Goal: Information Seeking & Learning: Learn about a topic

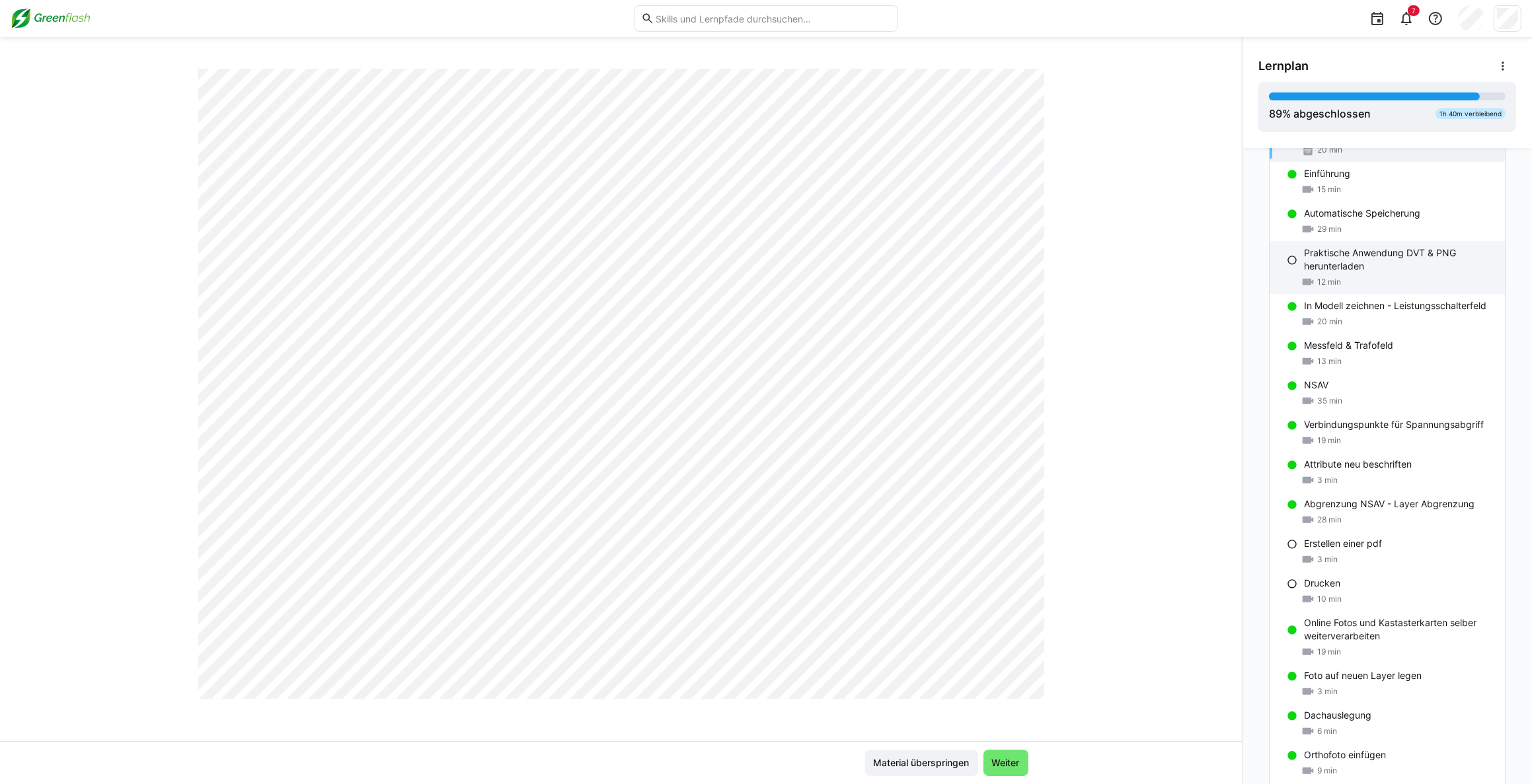
scroll to position [1489, 0]
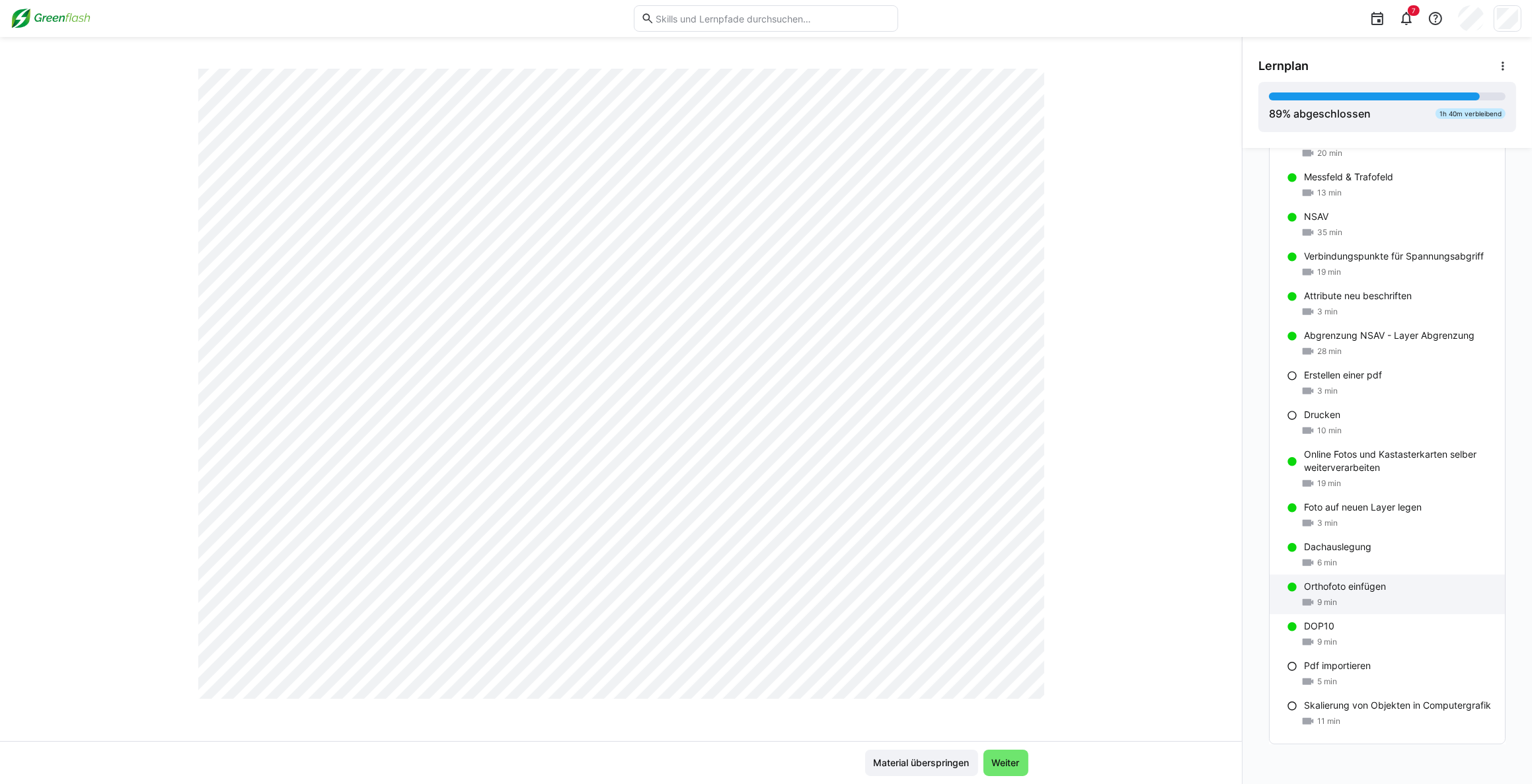
click at [1375, 591] on p "Orthofoto einfügen" at bounding box center [1345, 587] width 82 height 13
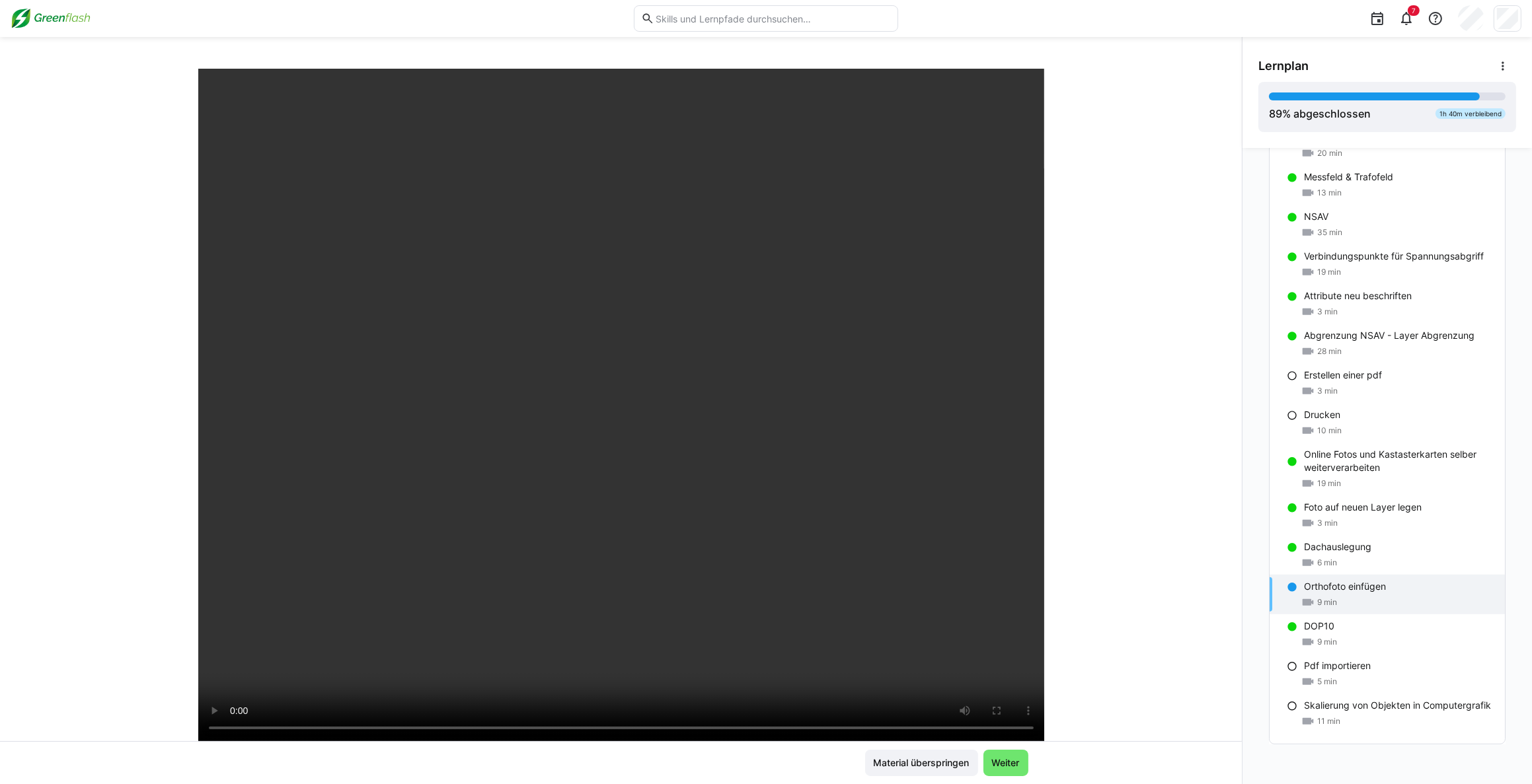
scroll to position [205, 0]
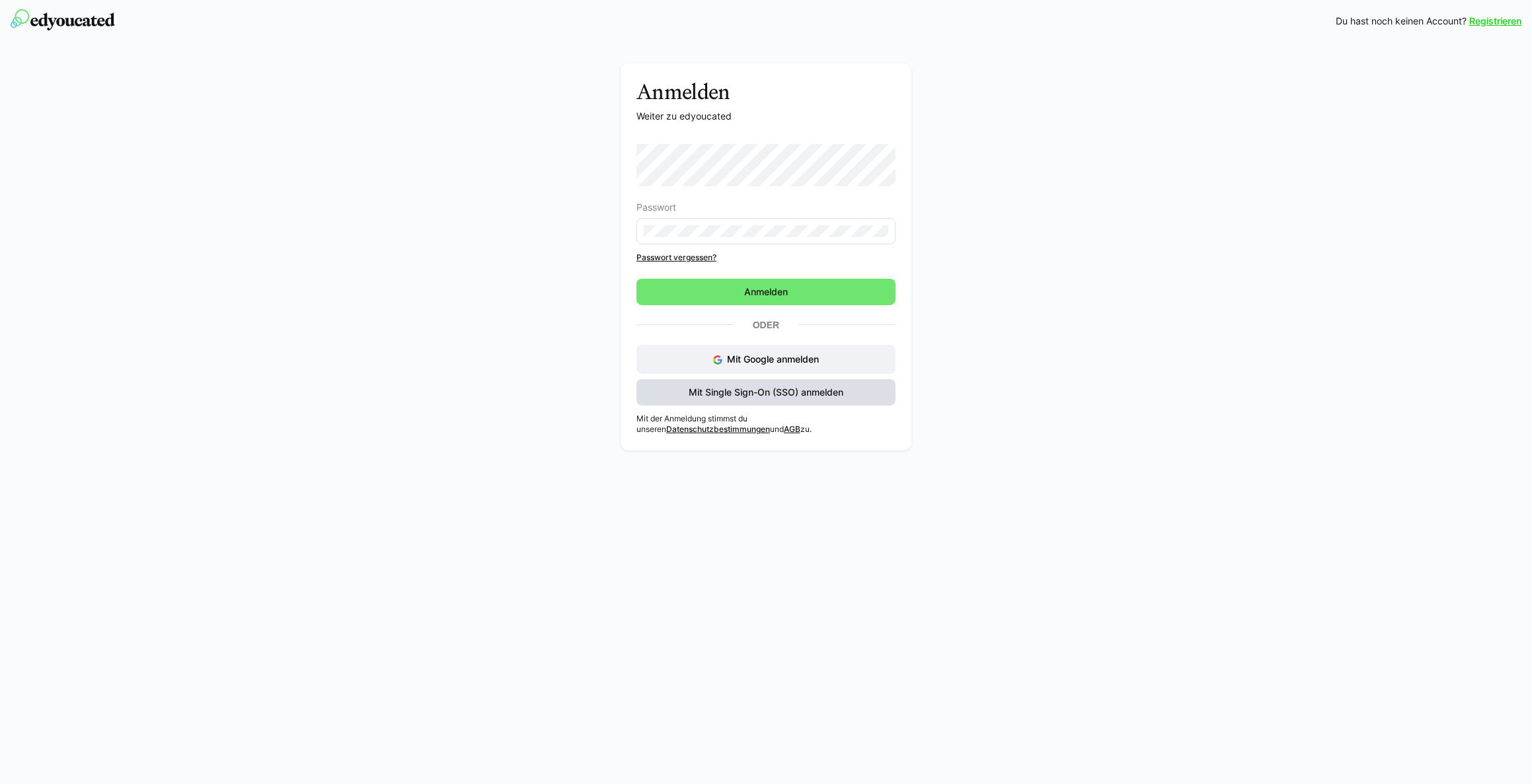
click at [773, 393] on span "Mit Single Sign-On (SSO) anmelden" at bounding box center [766, 393] width 159 height 13
click at [780, 389] on span "Mit Single Sign-On (SSO) anmelden" at bounding box center [766, 393] width 159 height 13
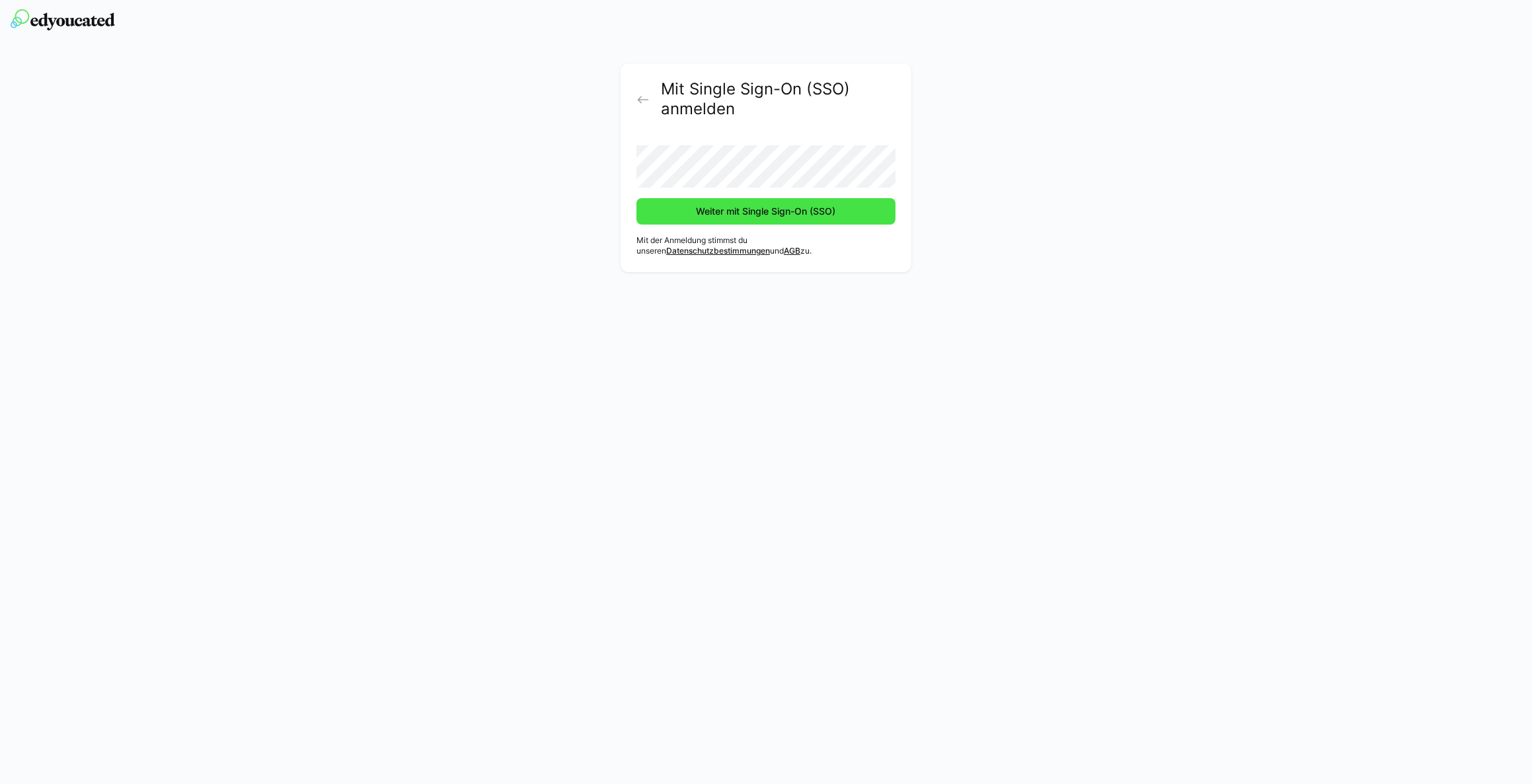
click at [766, 207] on span "Weiter mit Single Sign-On (SSO)" at bounding box center [766, 211] width 144 height 13
click at [809, 212] on span "Weiter mit Single Sign-On (SSO)" at bounding box center [766, 211] width 144 height 13
click at [788, 211] on span "Weiter mit Single Sign-On (SSO)" at bounding box center [766, 211] width 144 height 13
click at [790, 211] on span "Weiter mit Single Sign-On (SSO)" at bounding box center [766, 211] width 144 height 13
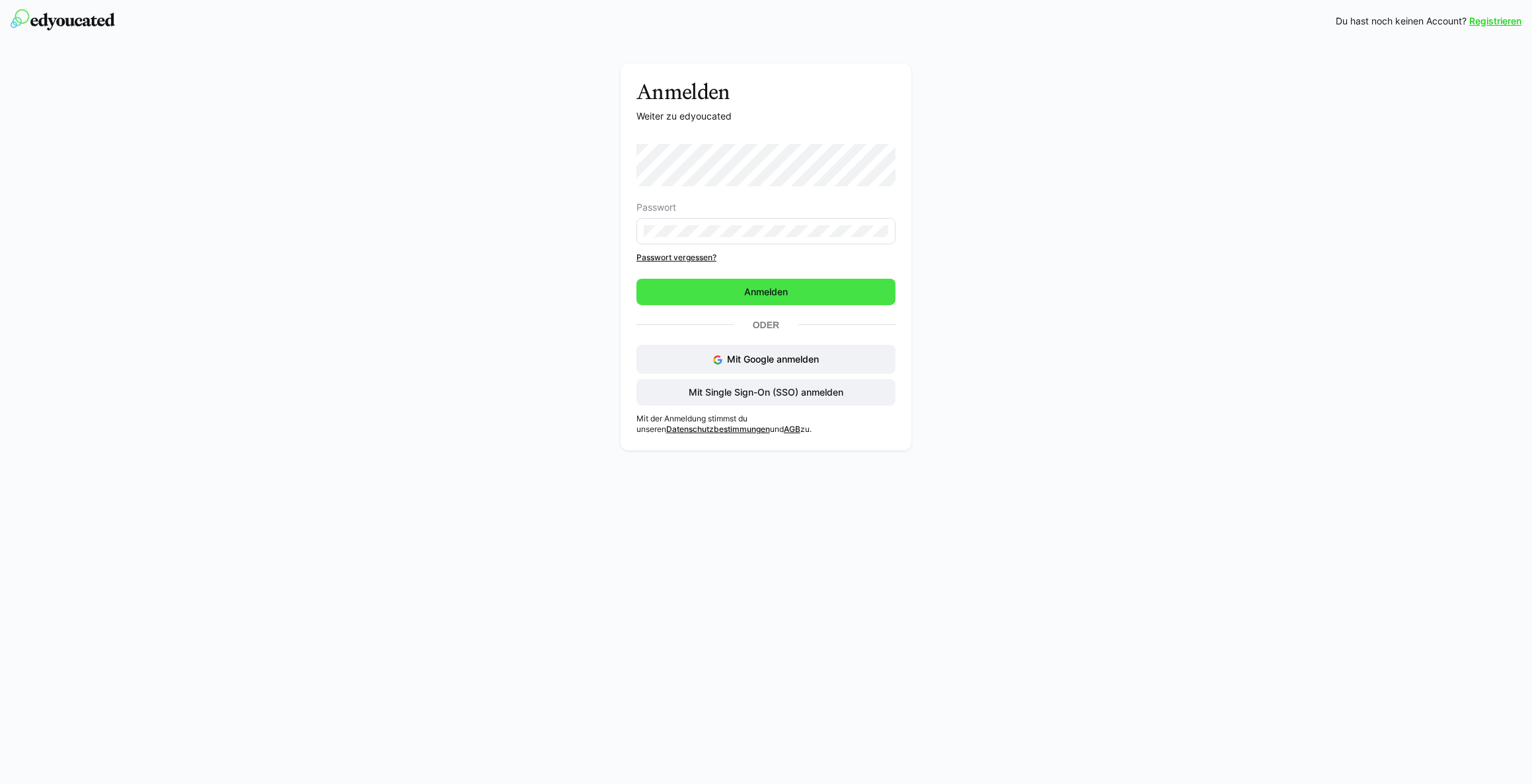
click at [804, 290] on span "Anmelden" at bounding box center [766, 291] width 259 height 26
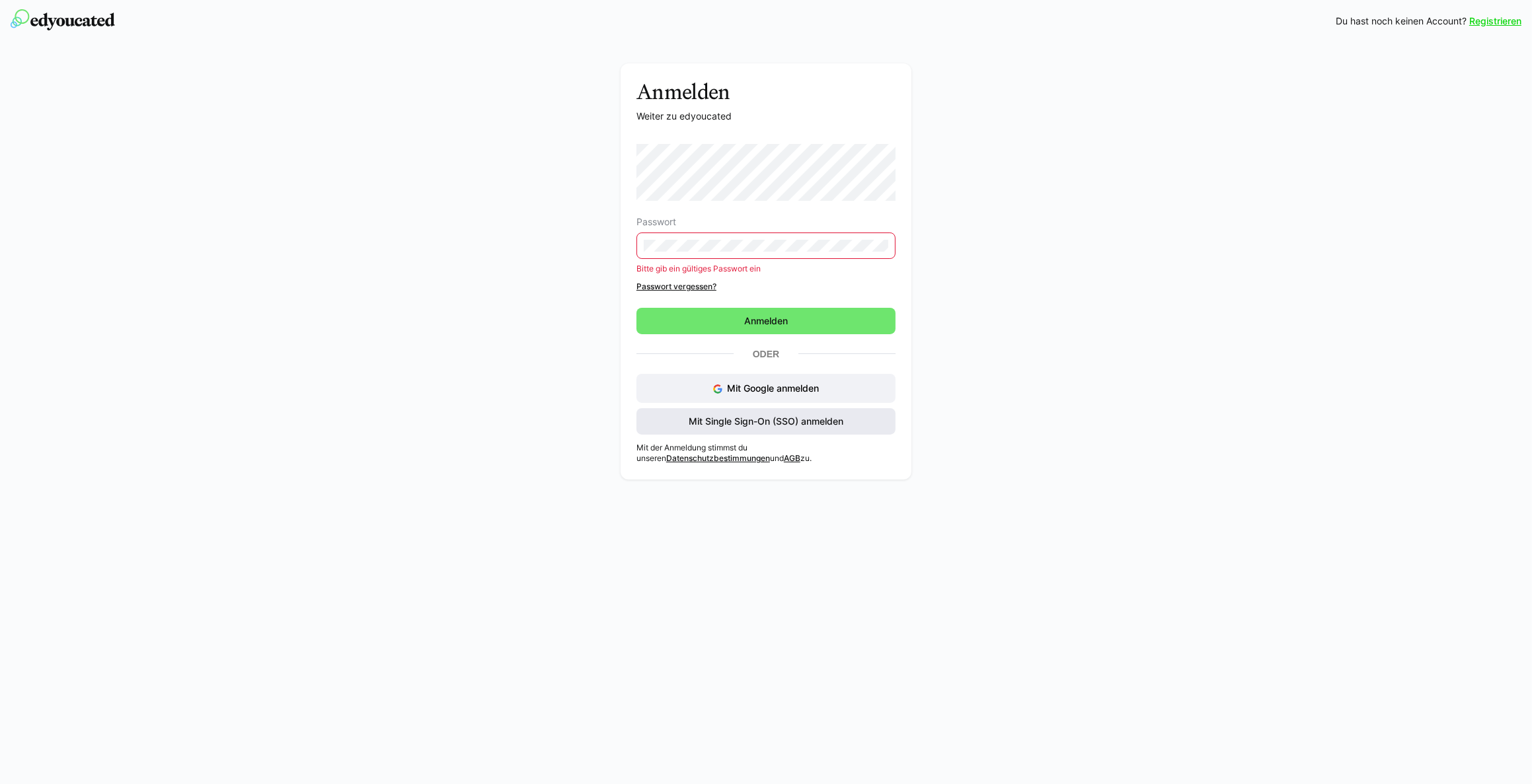
click at [756, 415] on span "Mit Single Sign-On (SSO) anmelden" at bounding box center [766, 422] width 159 height 13
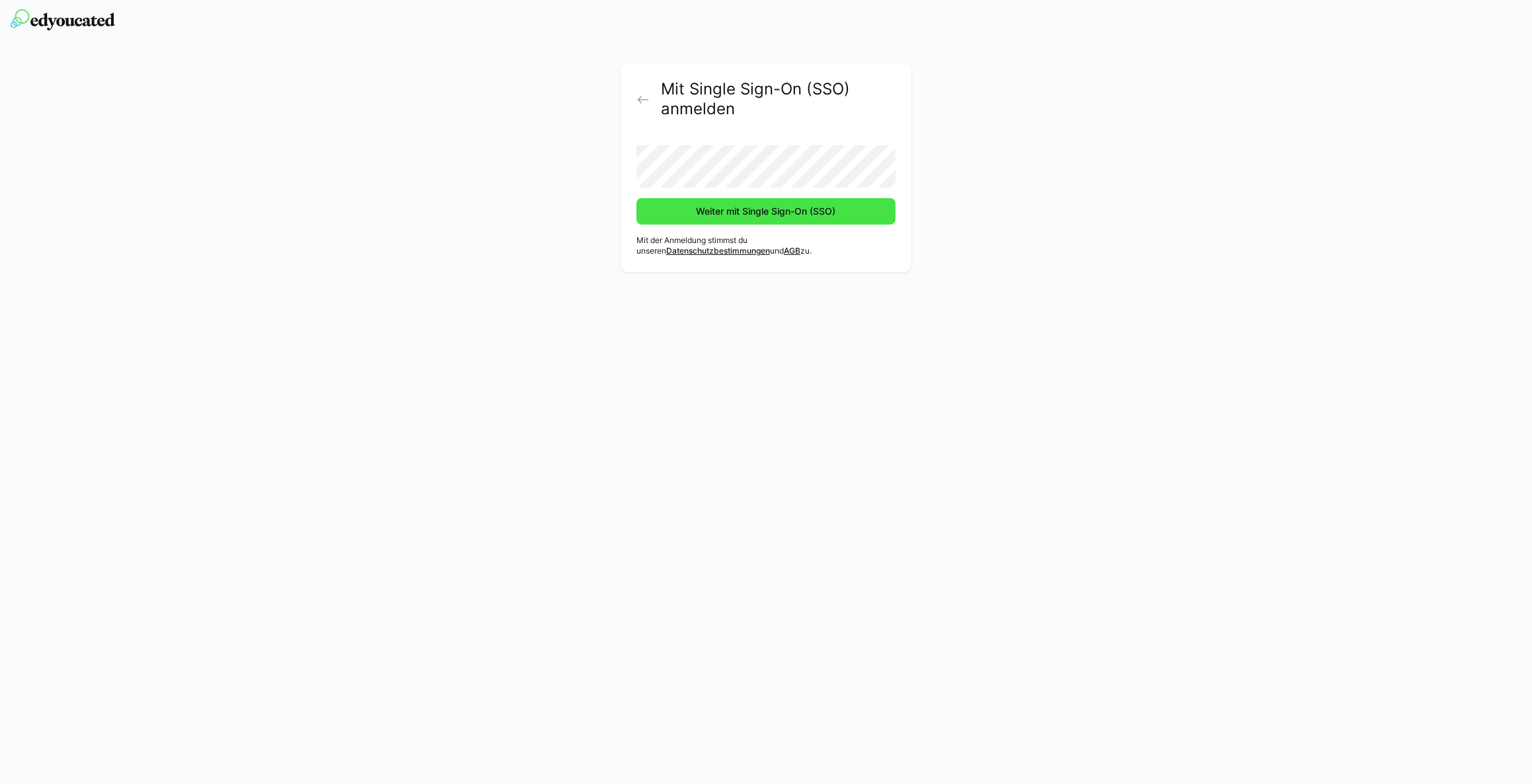
click at [756, 213] on span "Weiter mit Single Sign-On (SSO)" at bounding box center [766, 211] width 144 height 13
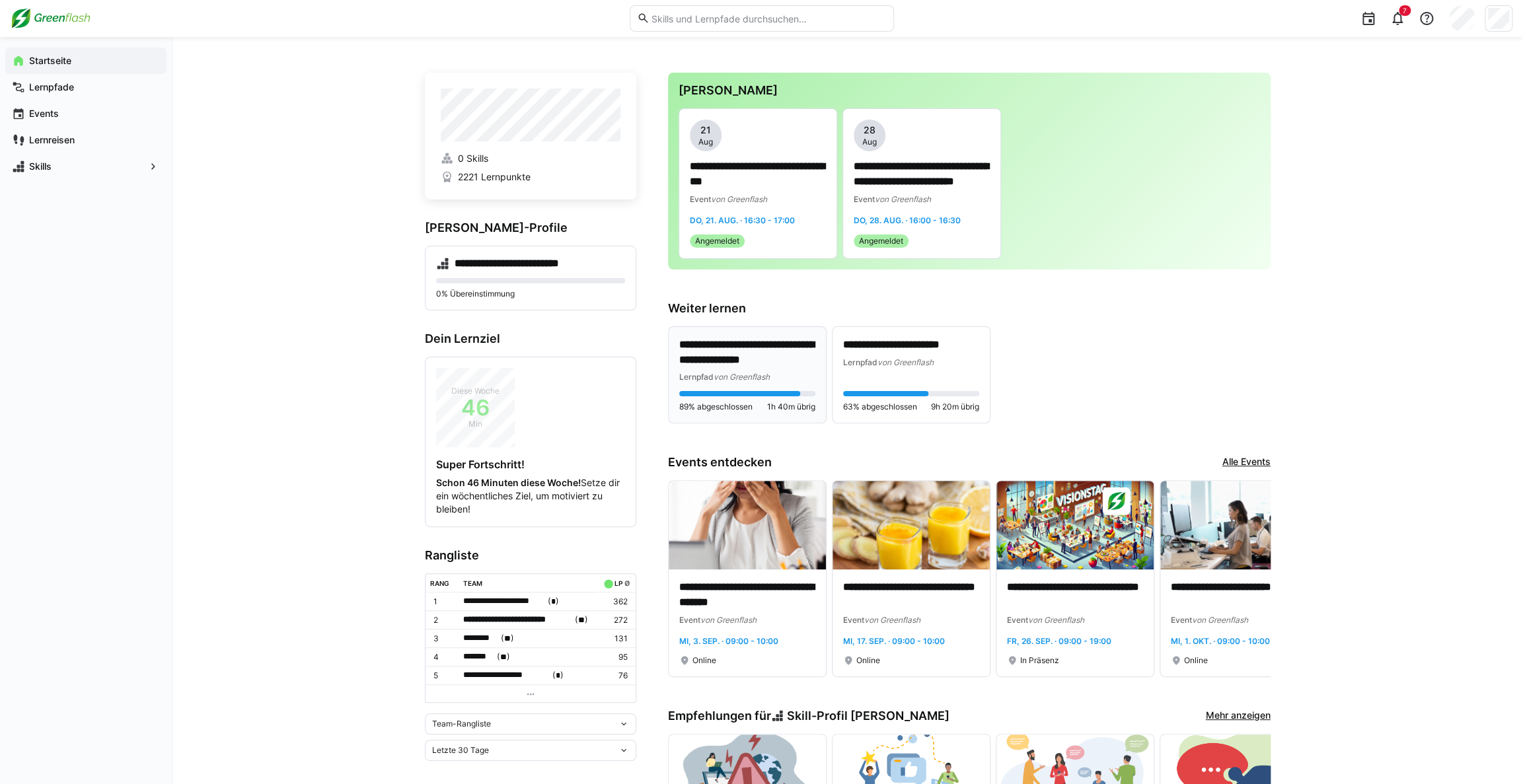
click at [743, 358] on p "**********" at bounding box center [747, 352] width 136 height 30
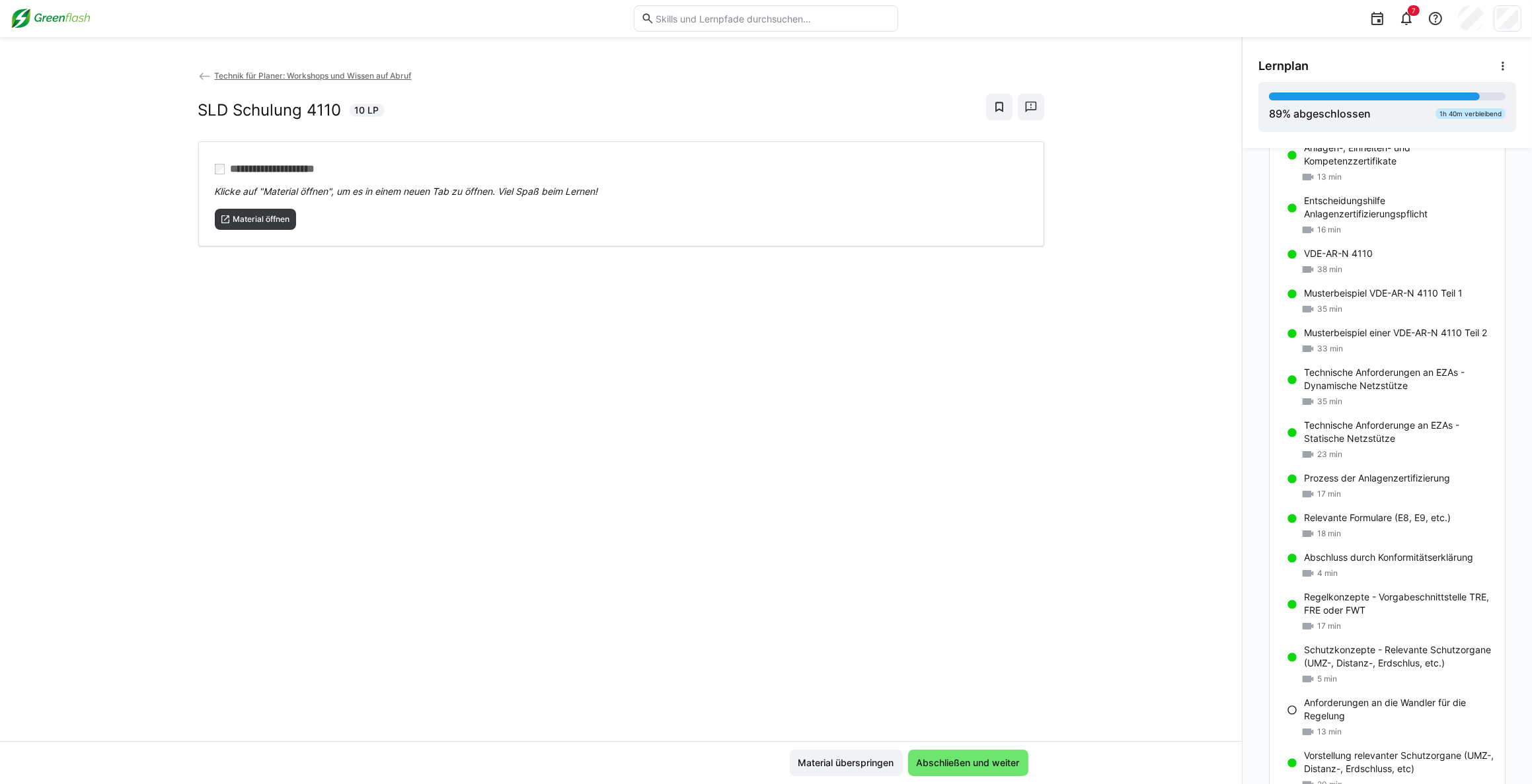
scroll to position [687, 0]
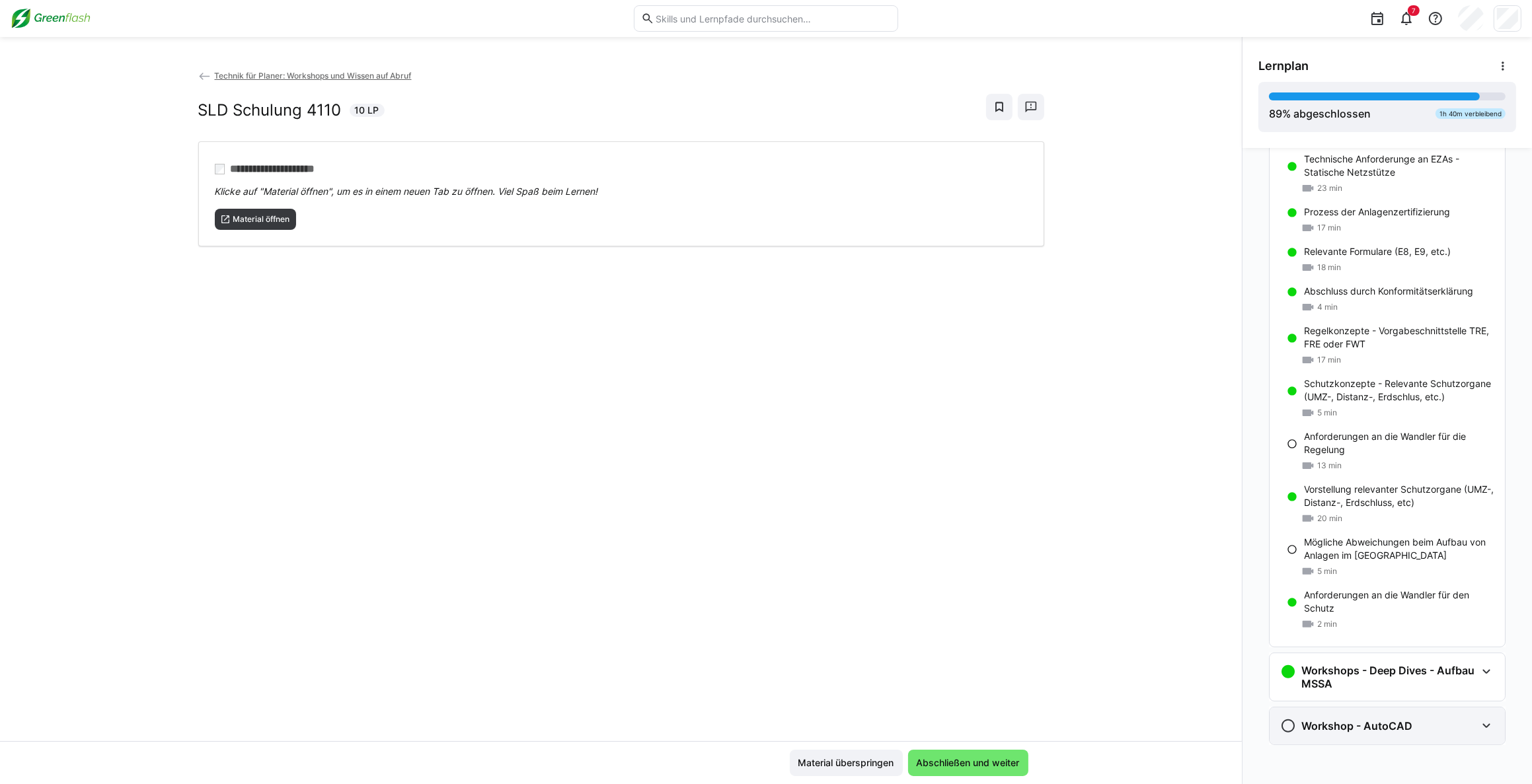
click at [1343, 725] on h3 "Workshop - AutoCAD" at bounding box center [1357, 726] width 111 height 13
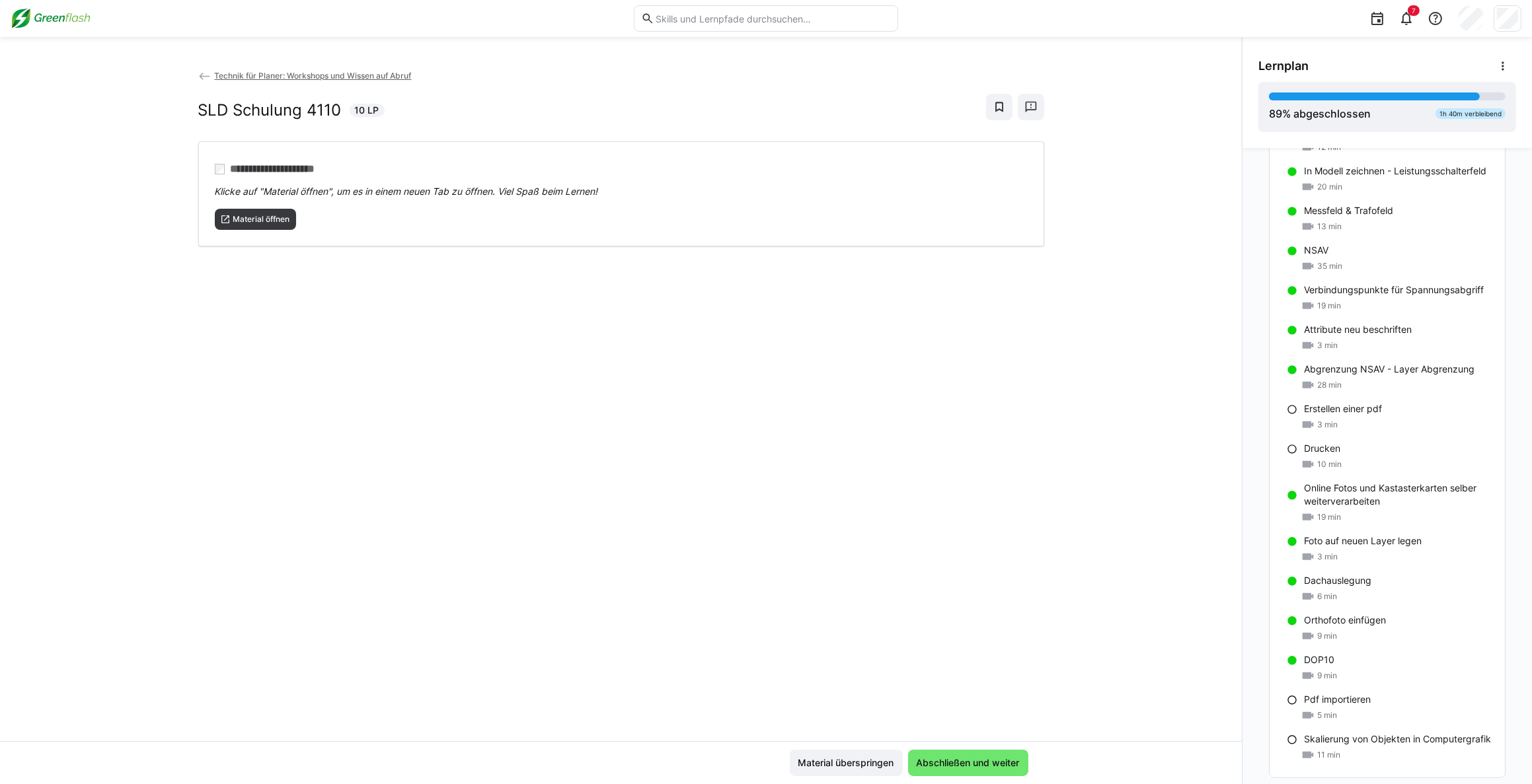
scroll to position [1489, 0]
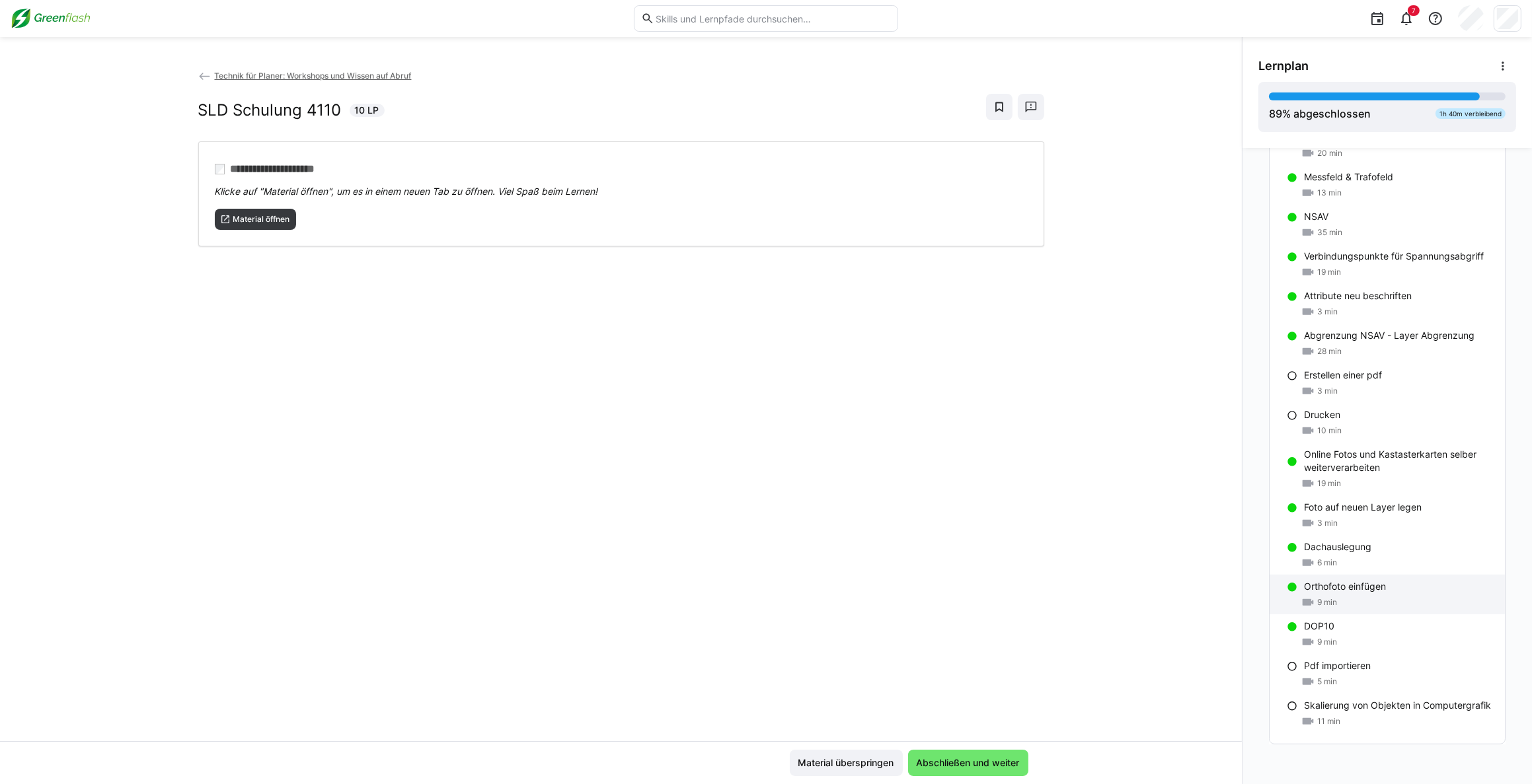
click at [1339, 580] on p "Orthofoto einfügen" at bounding box center [1345, 587] width 82 height 13
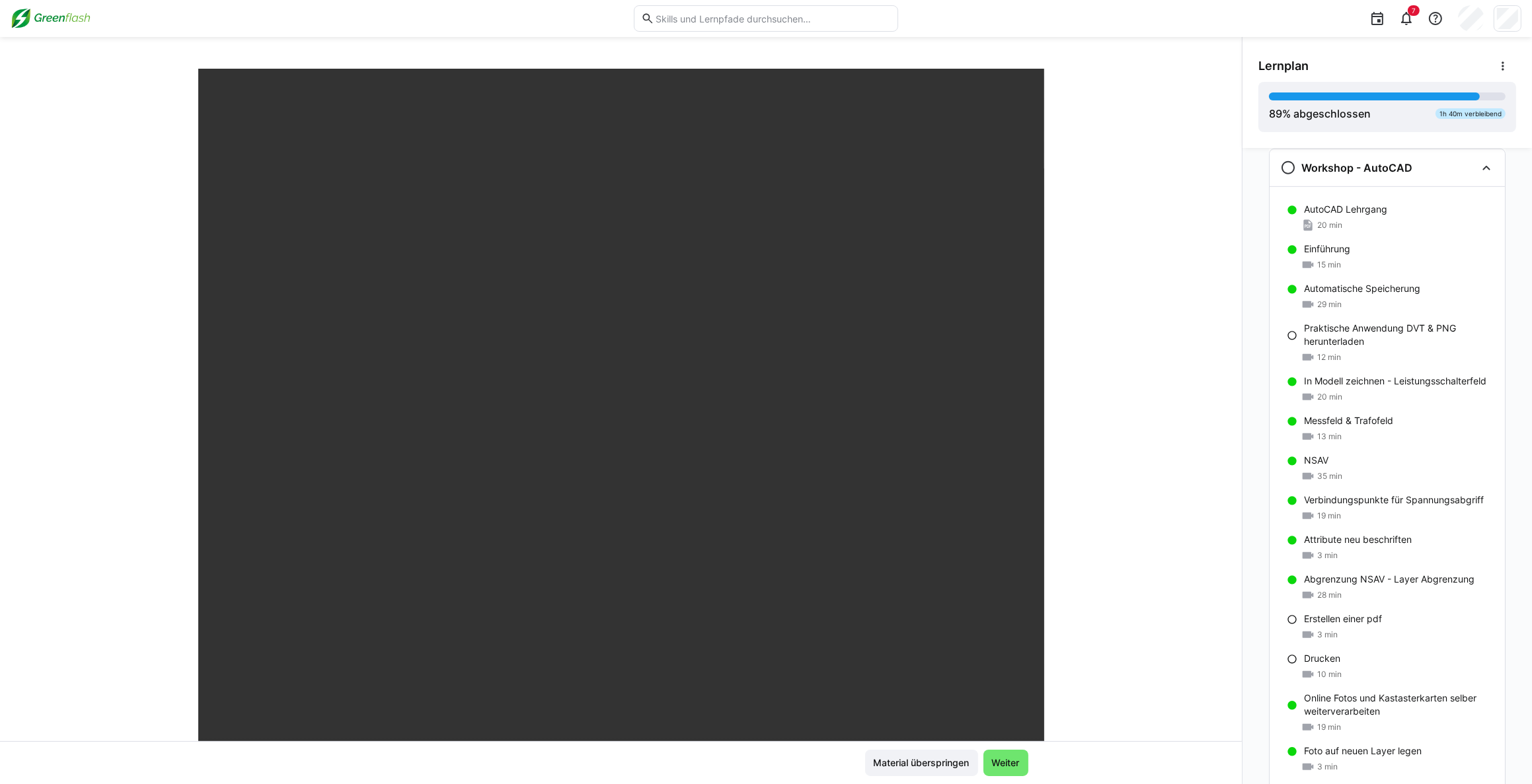
scroll to position [244, 0]
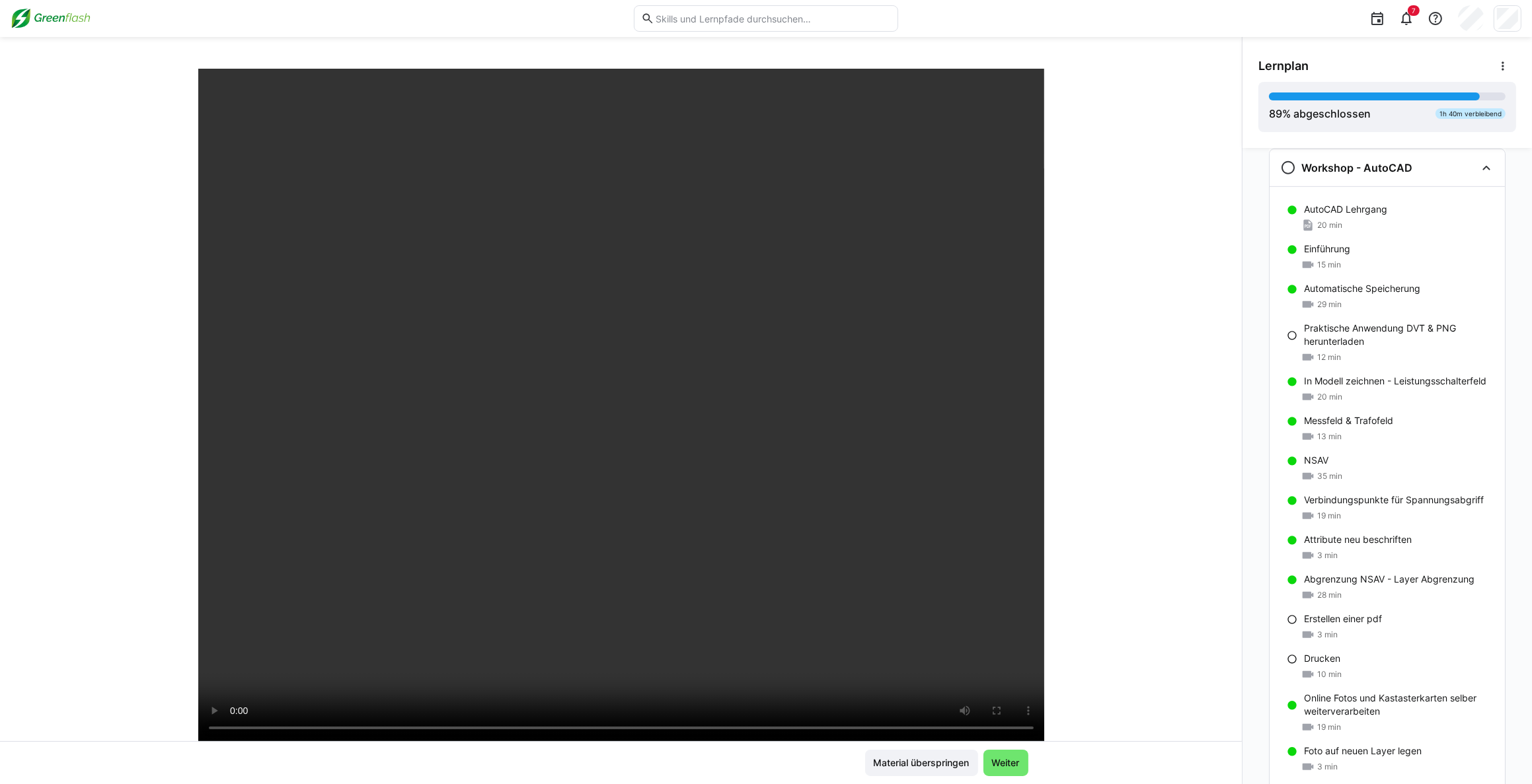
click at [37, 374] on div "Technik für Planer: Workshops und Wissen auf Abruf Orthofoto einfügen 9 LP" at bounding box center [621, 405] width 1242 height 673
